Goal: Task Accomplishment & Management: Manage account settings

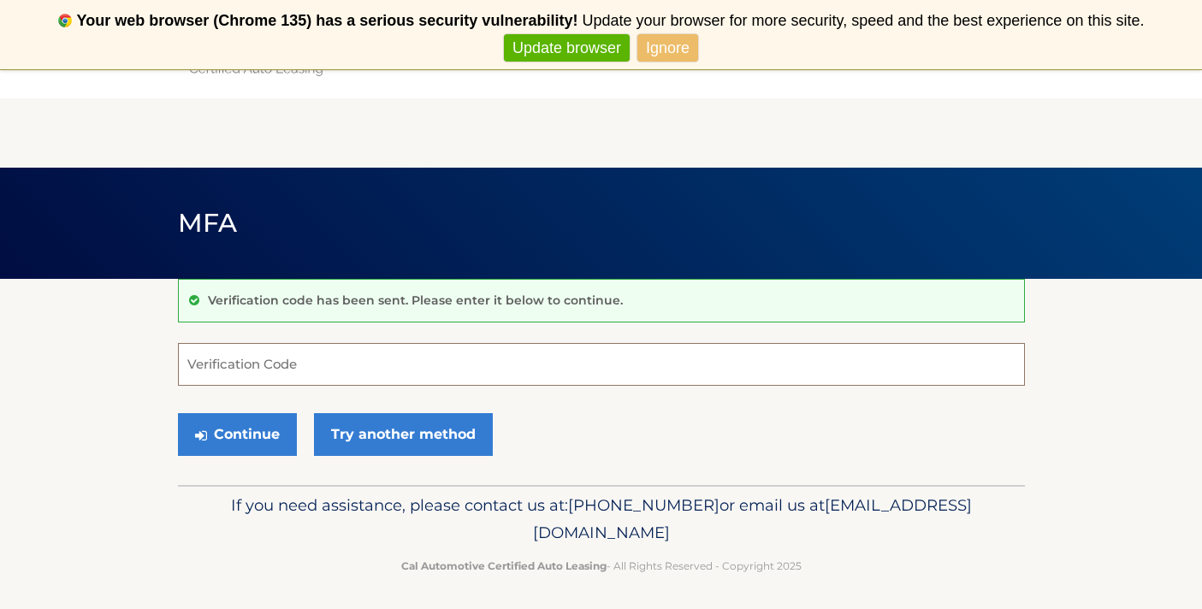
click at [346, 373] on input "Verification Code" at bounding box center [601, 364] width 847 height 43
click at [392, 421] on link "Try another method" at bounding box center [403, 434] width 179 height 43
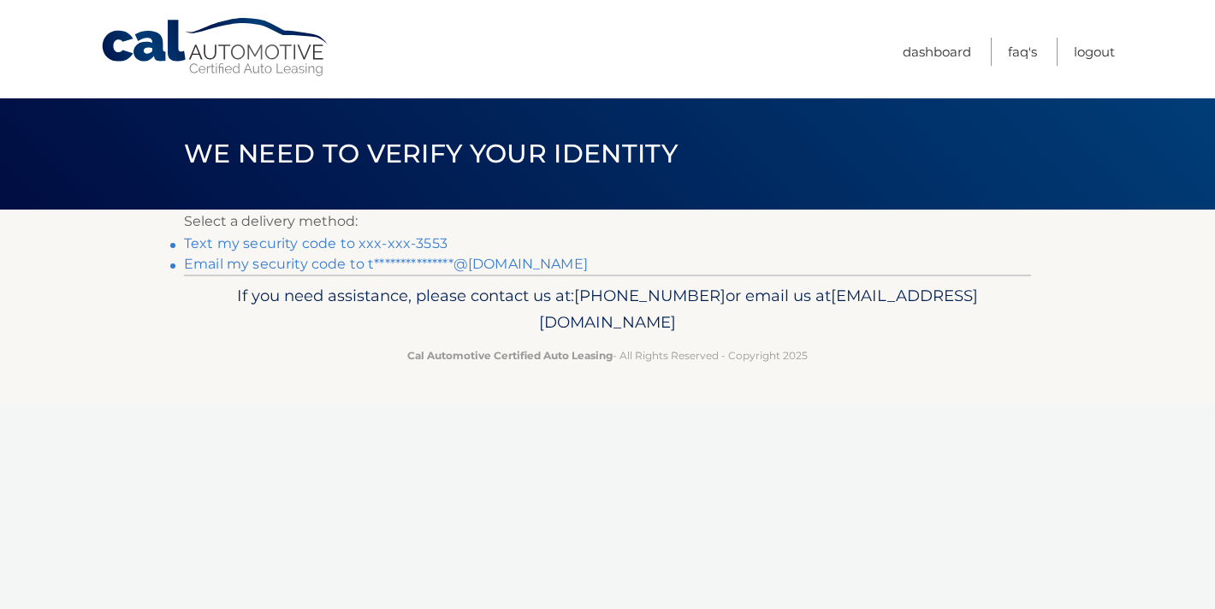
click at [326, 242] on link "Text my security code to xxx-xxx-3553" at bounding box center [315, 243] width 263 height 16
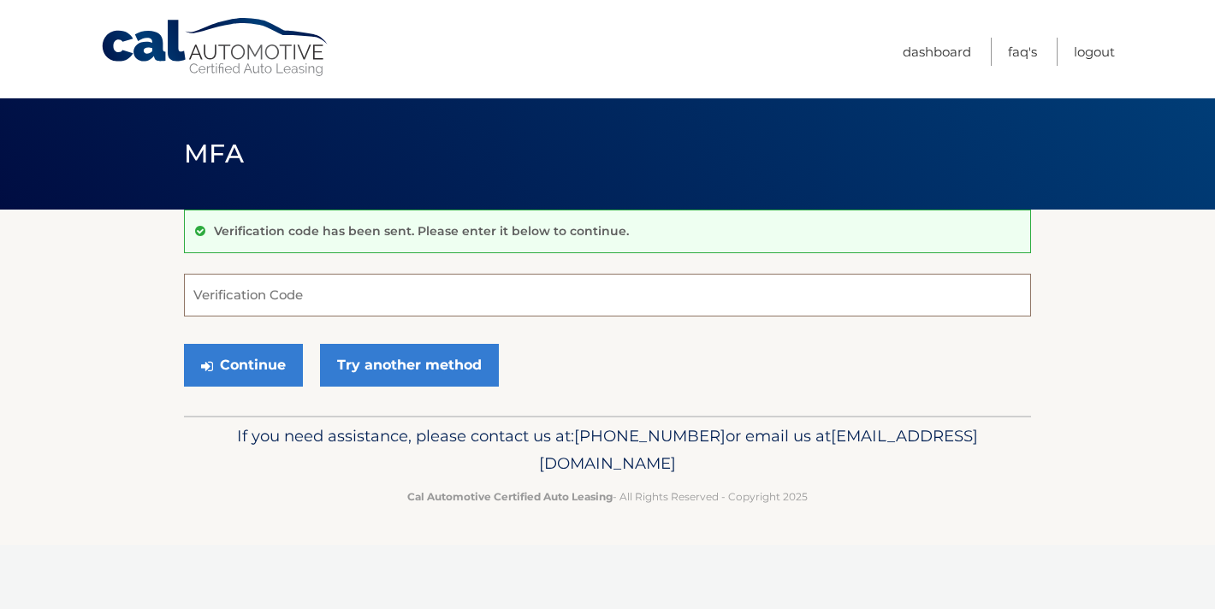
click at [299, 303] on input "Verification Code" at bounding box center [607, 295] width 847 height 43
type input "815073"
click at [261, 364] on button "Continue" at bounding box center [243, 365] width 119 height 43
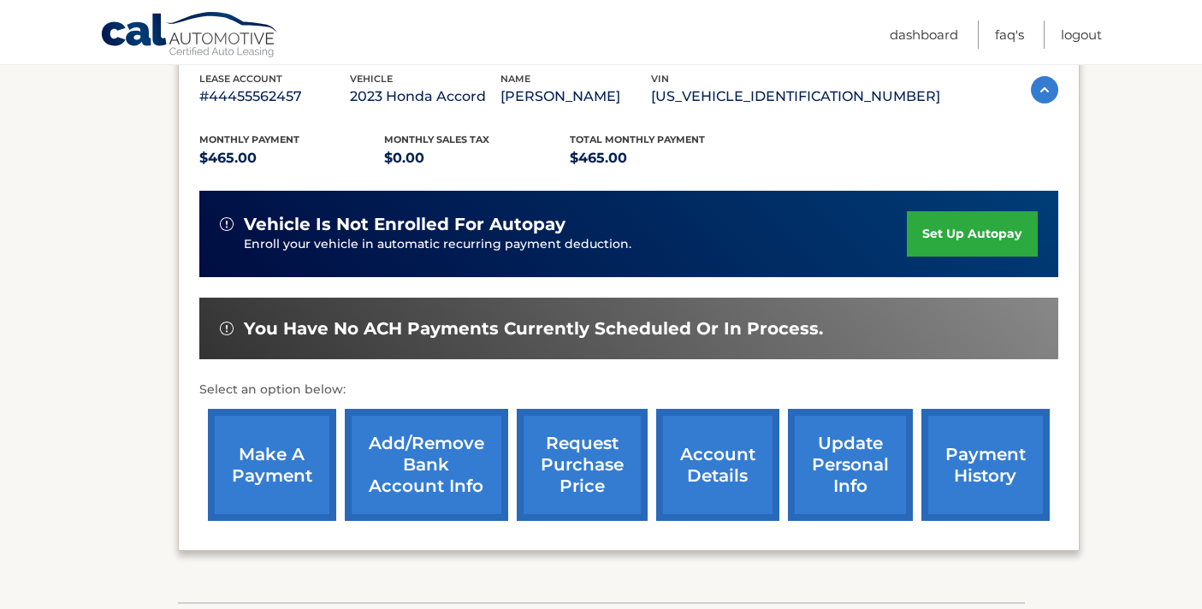
scroll to position [451, 0]
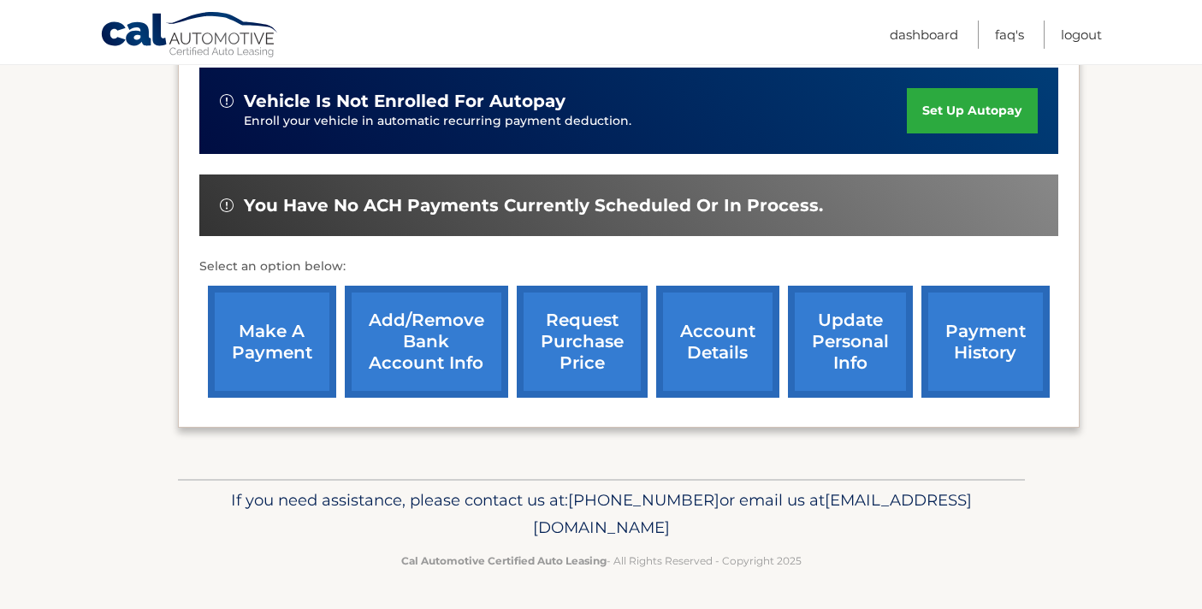
click at [277, 340] on link "make a payment" at bounding box center [272, 342] width 128 height 112
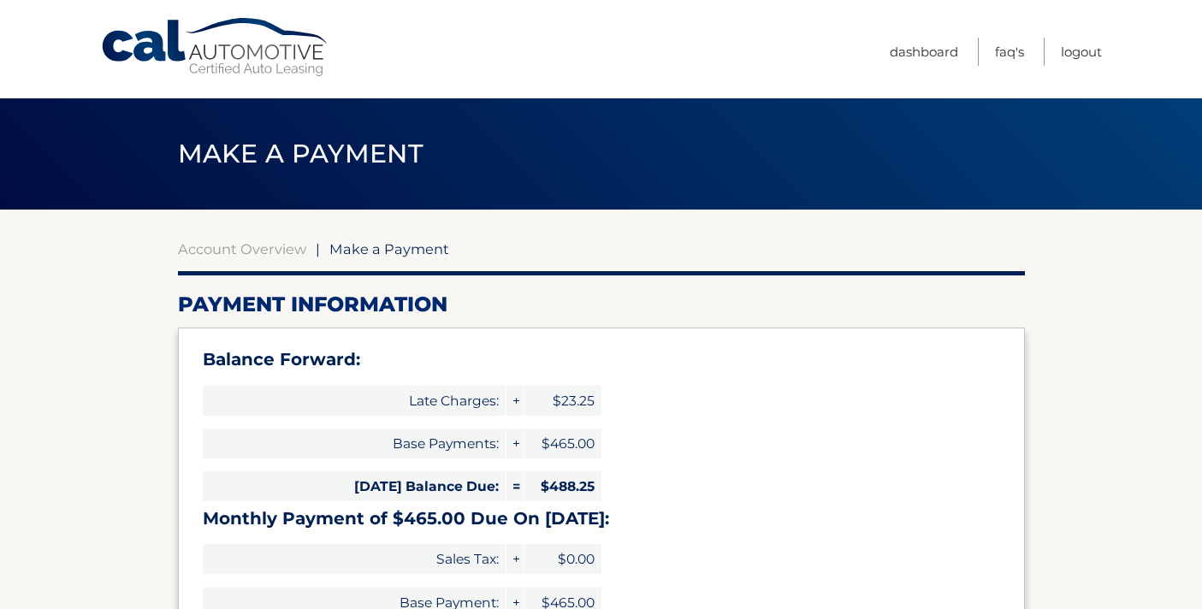
select select "ZGViN2M5MzEtN2I4NC00YzJjLTg5OTAtZmVhZTI3NjYyNjRl"
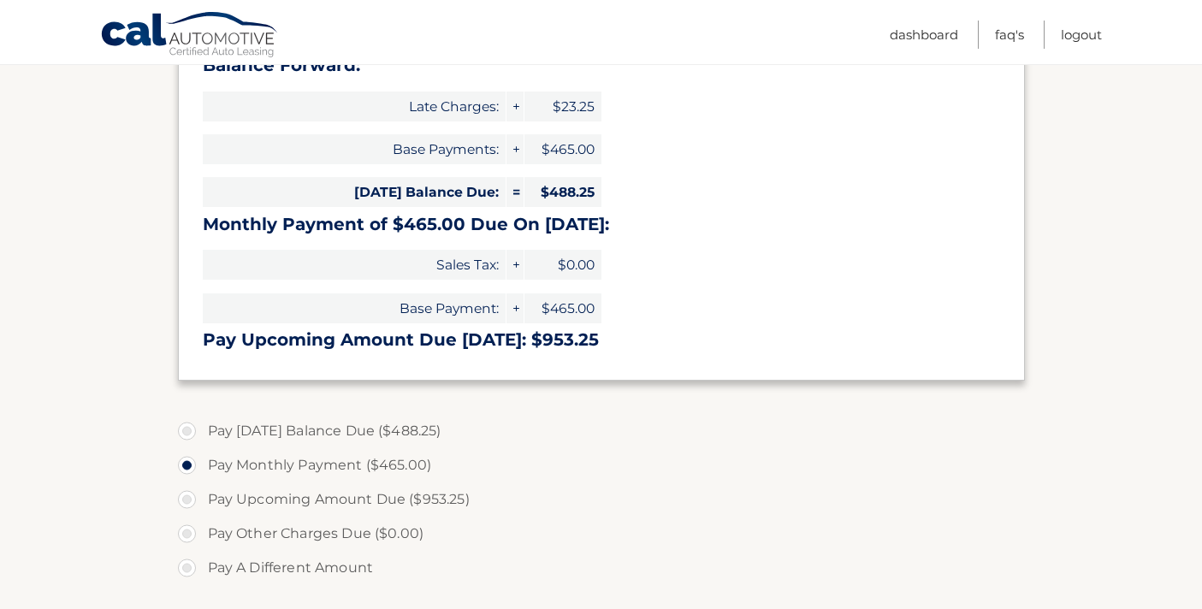
scroll to position [299, 0]
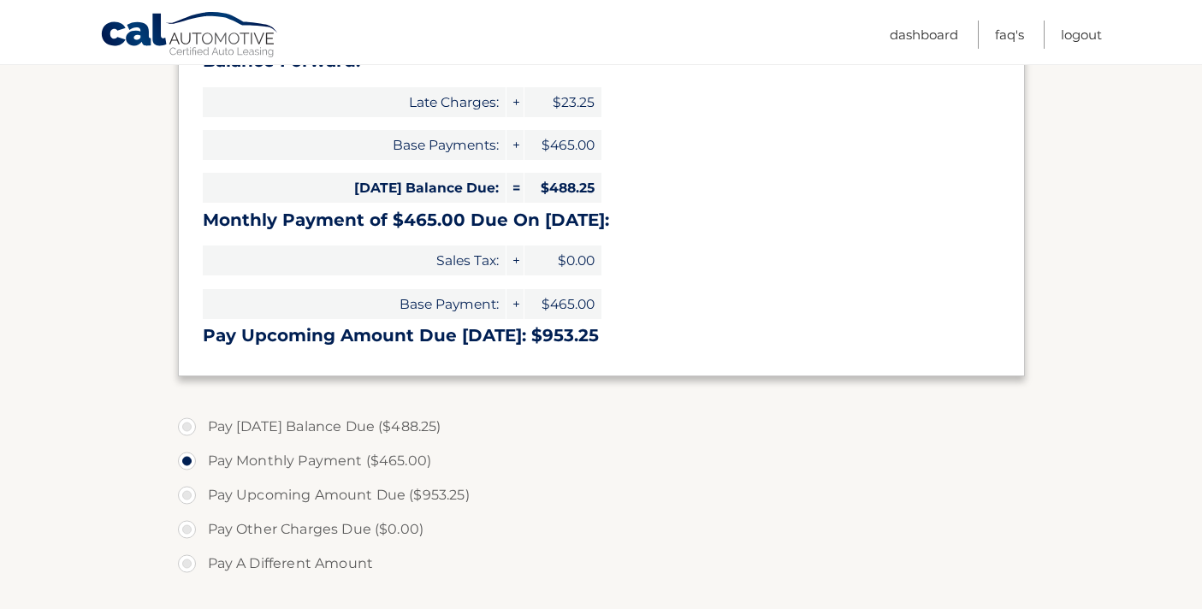
click at [186, 426] on label "Pay [DATE] Balance Due ($488.25)" at bounding box center [601, 427] width 847 height 34
click at [186, 426] on input "Pay [DATE] Balance Due ($488.25)" at bounding box center [193, 423] width 17 height 27
radio input "true"
type input "488.25"
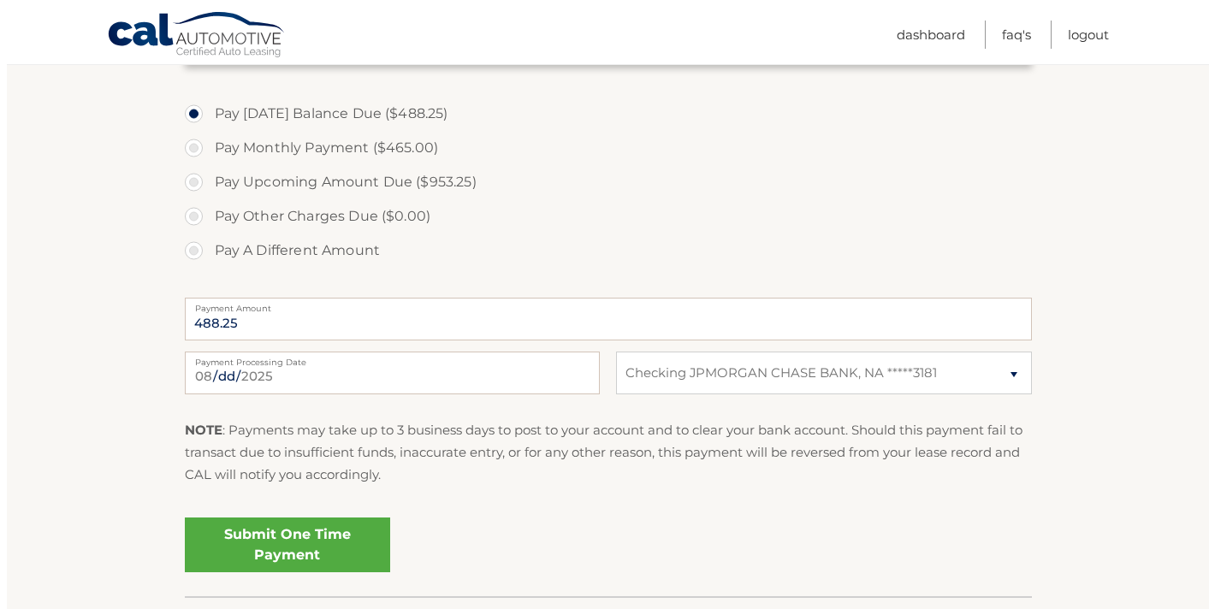
scroll to position [620, 0]
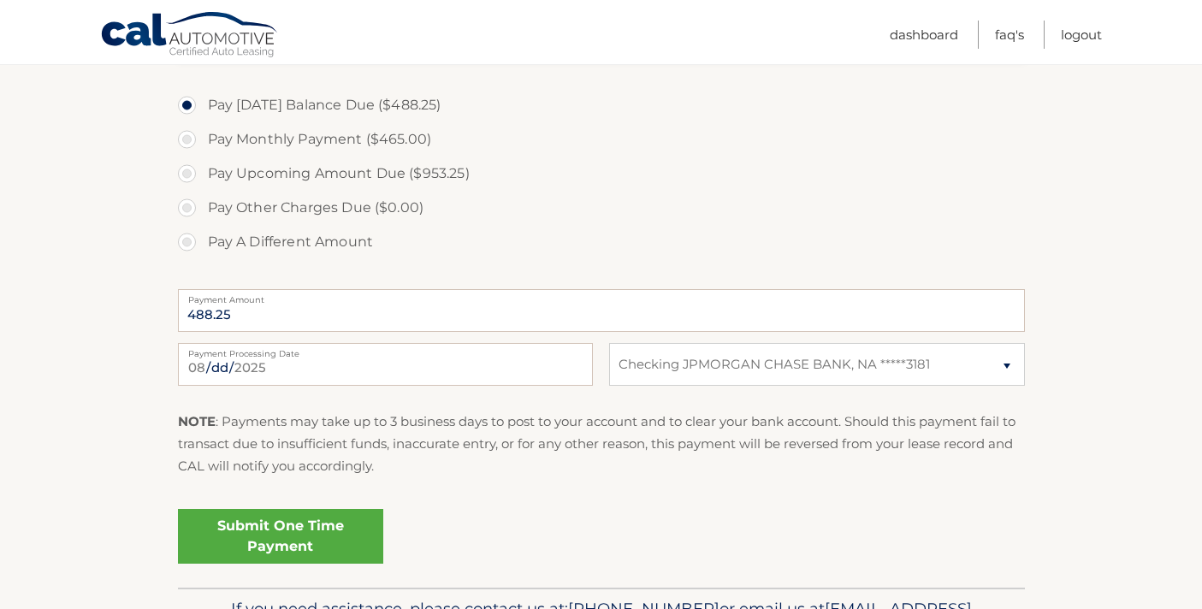
click at [238, 537] on link "Submit One Time Payment" at bounding box center [280, 536] width 205 height 55
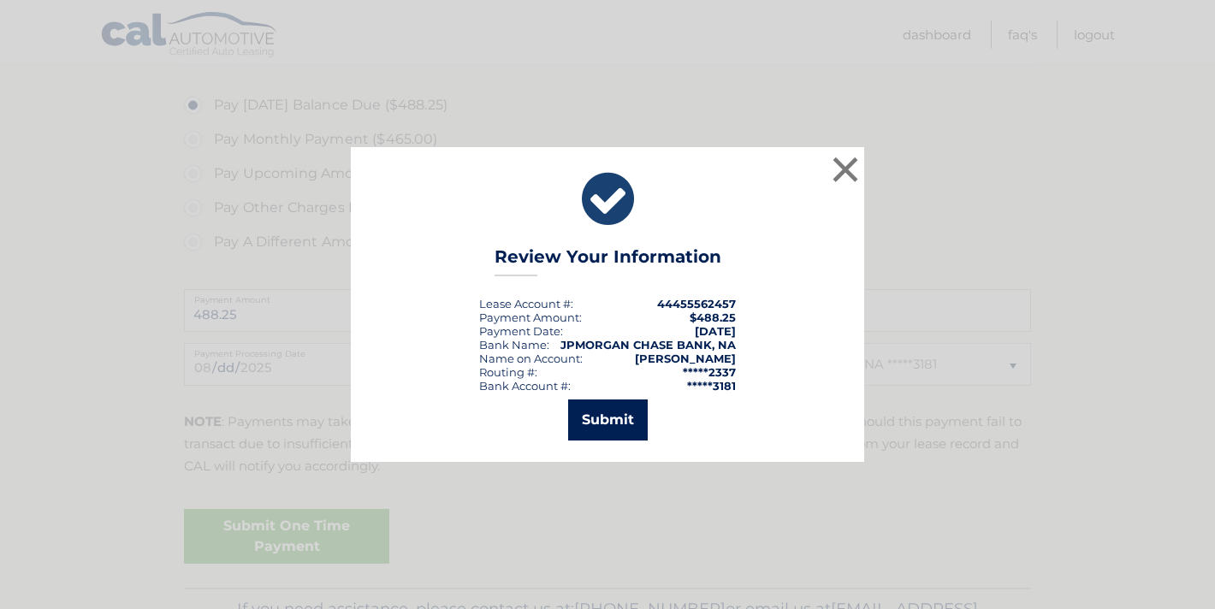
click at [589, 421] on button "Submit" at bounding box center [608, 420] width 80 height 41
